Goal: Check status: Check status

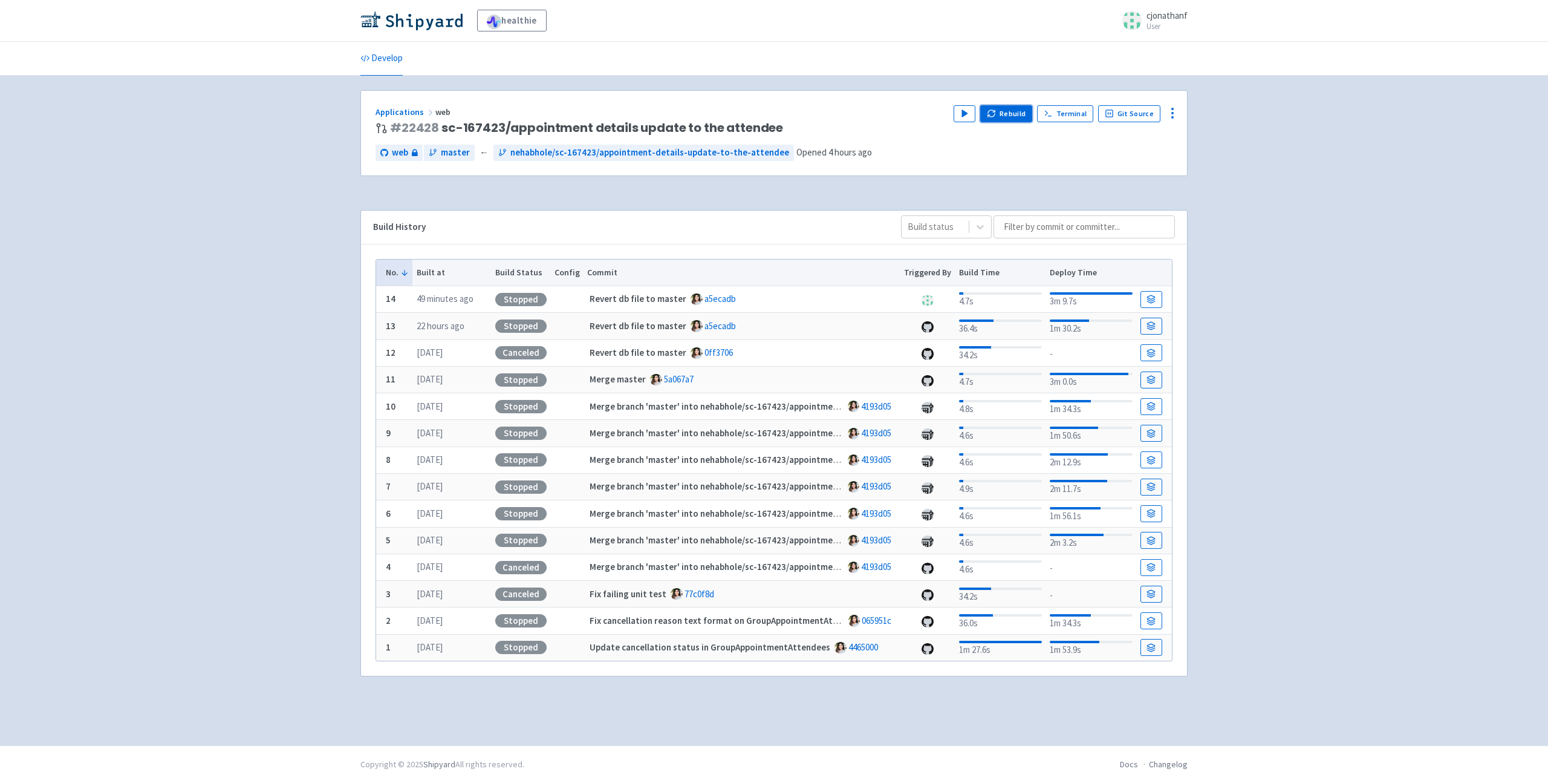
click at [1008, 108] on button "Rebuild" at bounding box center [1006, 113] width 52 height 17
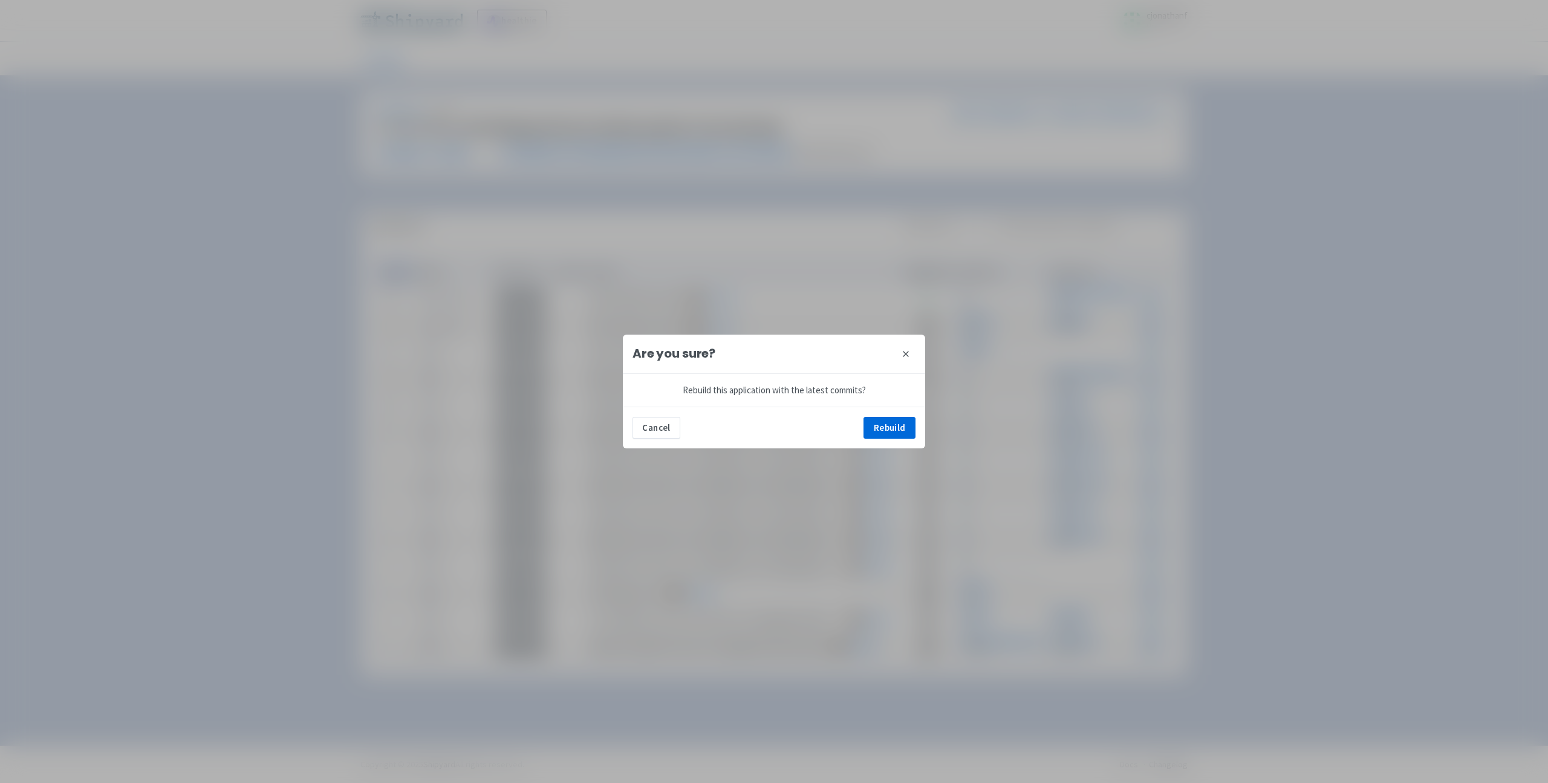
click at [867, 412] on div "Cancel Rebuild" at bounding box center [774, 427] width 302 height 42
click at [888, 428] on button "Rebuild" at bounding box center [890, 428] width 52 height 22
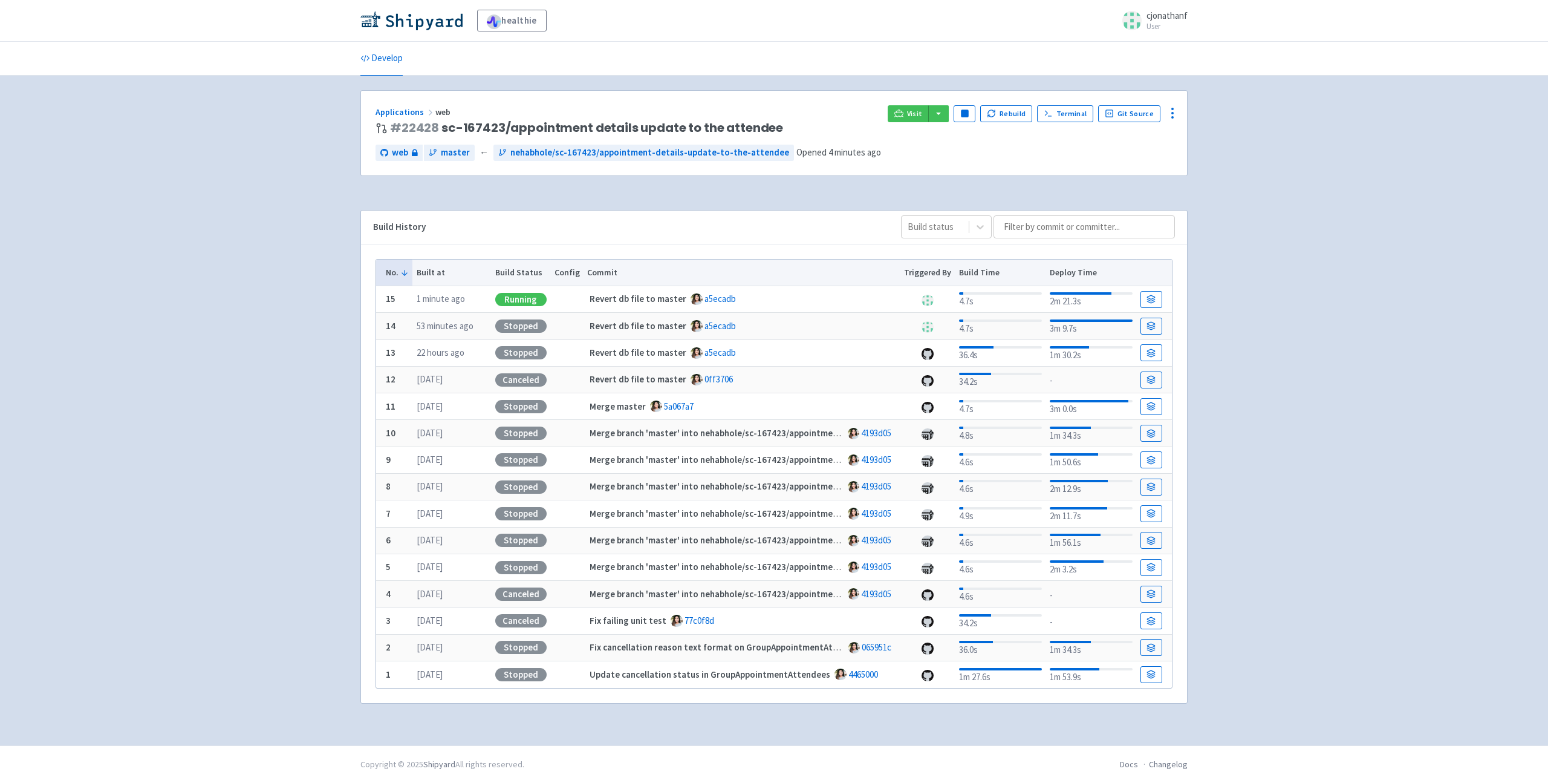
click at [901, 135] on div "Applications web # 22428 sc-167423/appointment details update to the attendee V…" at bounding box center [774, 133] width 826 height 85
click at [912, 114] on span "Visit" at bounding box center [915, 114] width 16 height 10
